Goal: Transaction & Acquisition: Purchase product/service

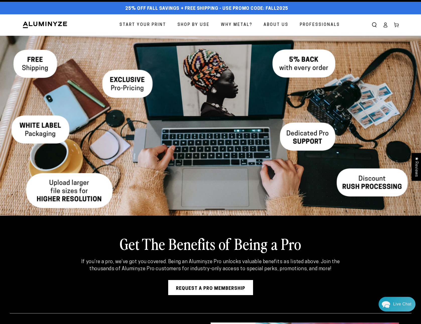
scroll to position [6, 0]
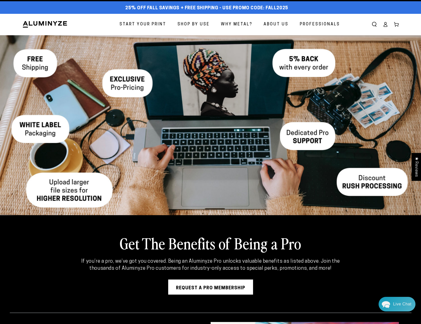
click at [150, 26] on span "Start Your Print" at bounding box center [143, 24] width 47 height 7
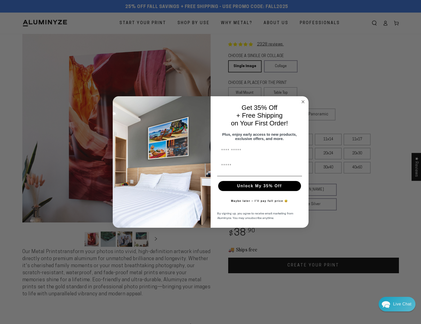
click at [304, 101] on icon "Close dialog" at bounding box center [303, 102] width 3 height 3
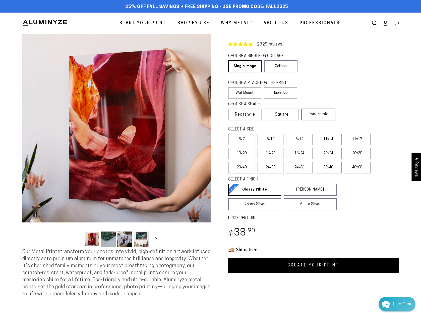
click at [329, 114] on span "Panoramic" at bounding box center [319, 114] width 20 height 4
click at [281, 66] on link "Collage" at bounding box center [280, 66] width 33 height 12
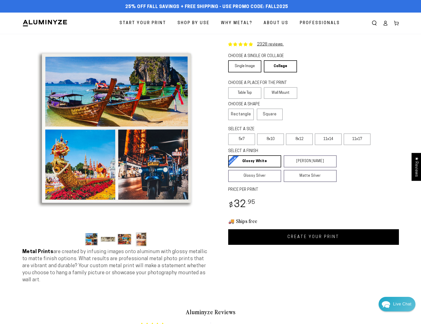
click at [244, 66] on link "Single Image" at bounding box center [244, 66] width 33 height 12
